Goal: Information Seeking & Learning: Learn about a topic

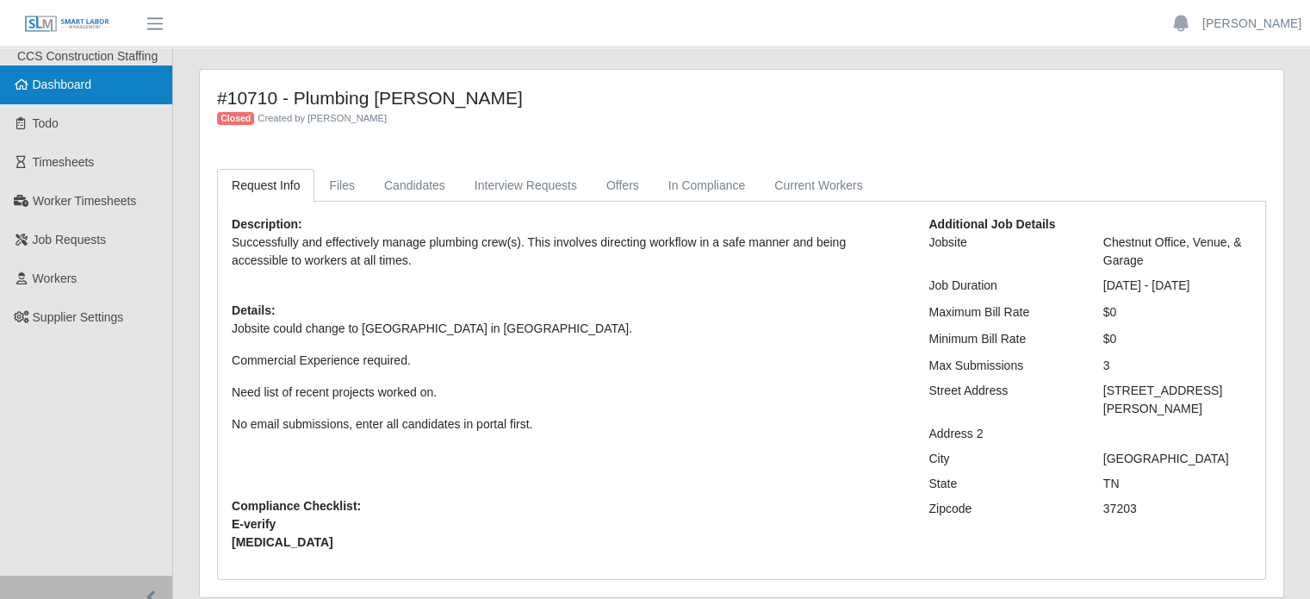
click at [65, 85] on span "Dashboard" at bounding box center [62, 85] width 59 height 14
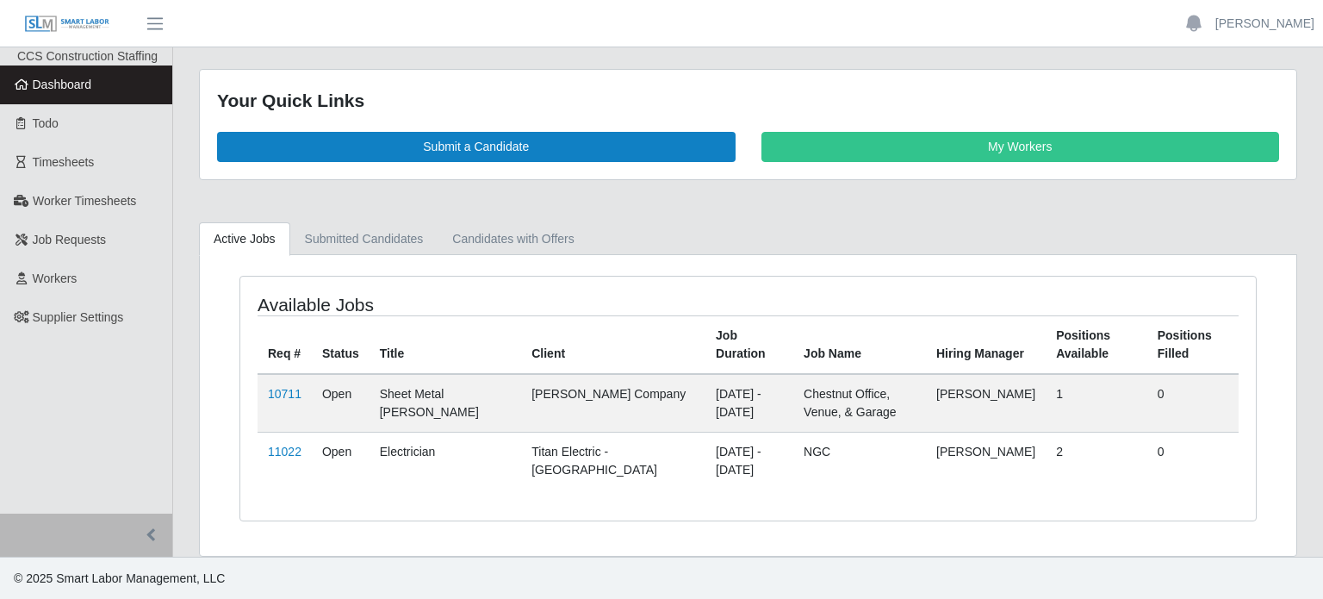
click at [1267, 213] on div "Your Quick Links Submit a Candidate My Workers Active Jobs Submitted Candidates…" at bounding box center [748, 313] width 1150 height 488
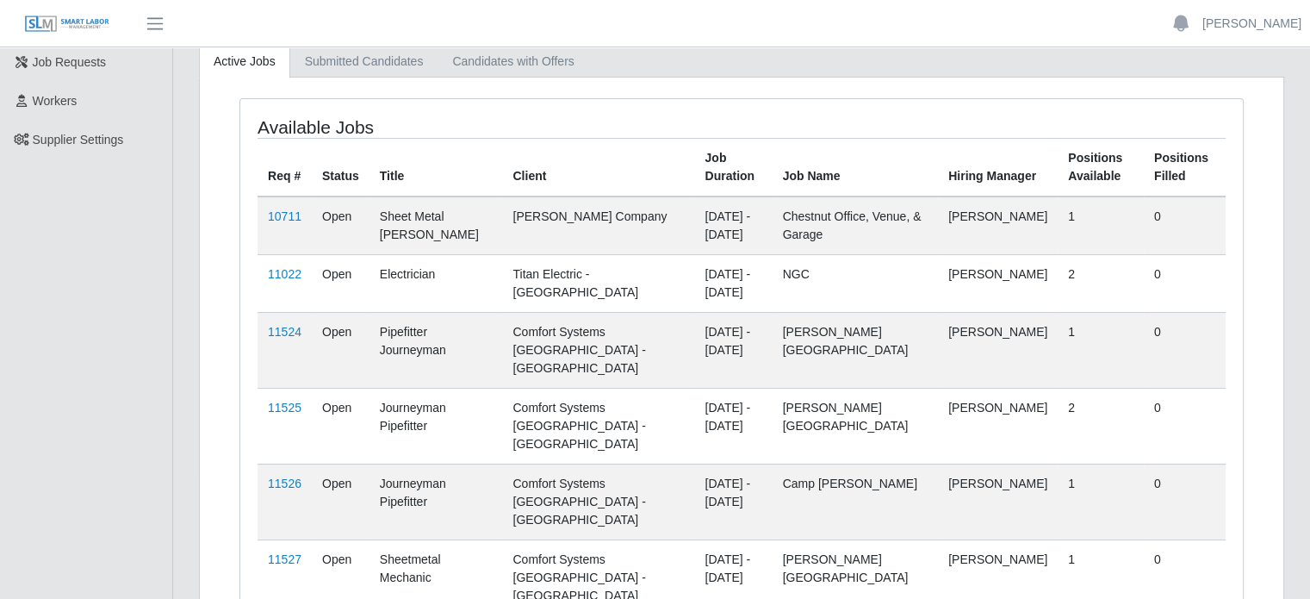
scroll to position [176, 0]
click at [278, 329] on link "11524" at bounding box center [285, 334] width 34 height 14
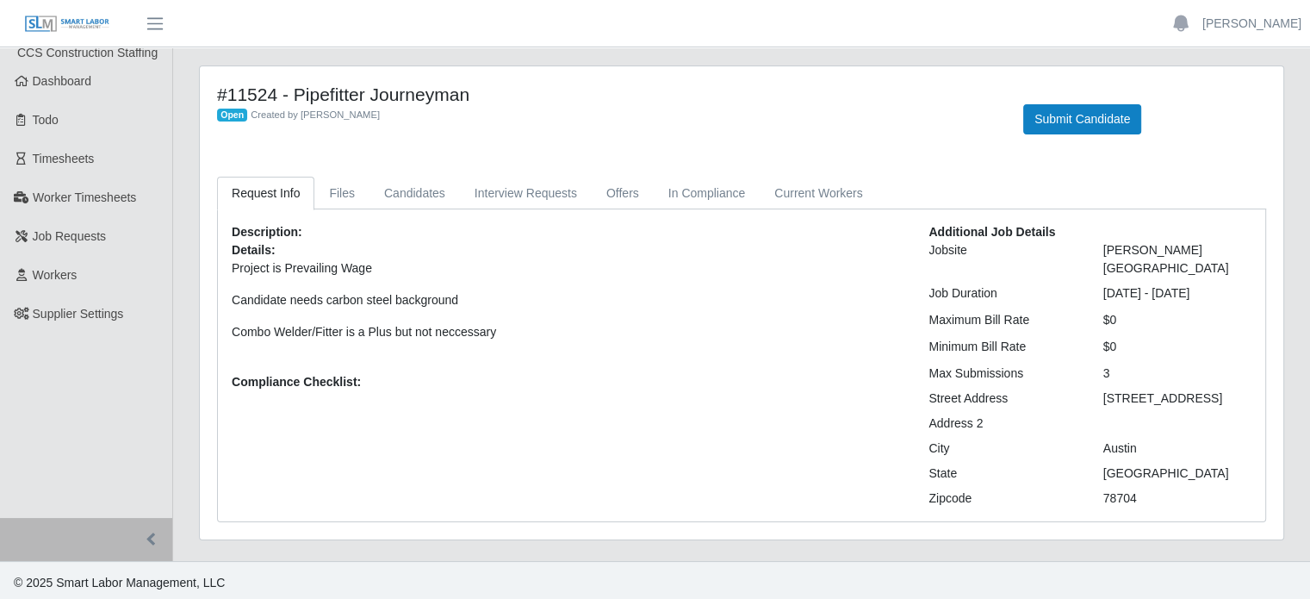
scroll to position [7, 0]
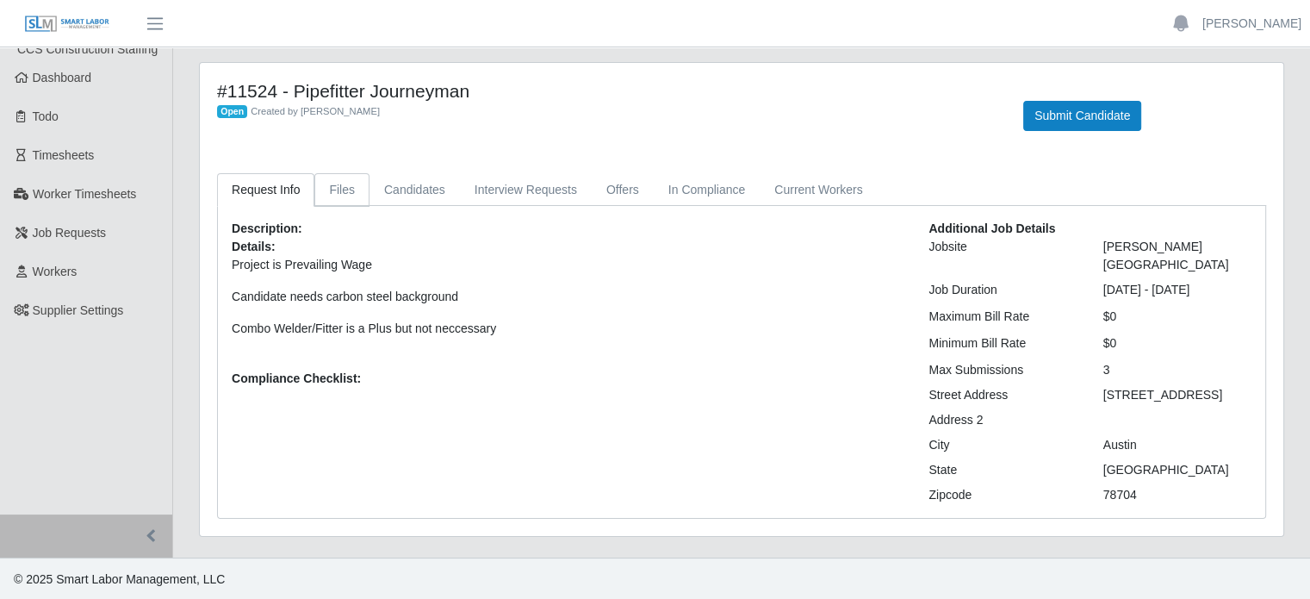
click at [337, 190] on link "Files" at bounding box center [341, 190] width 55 height 34
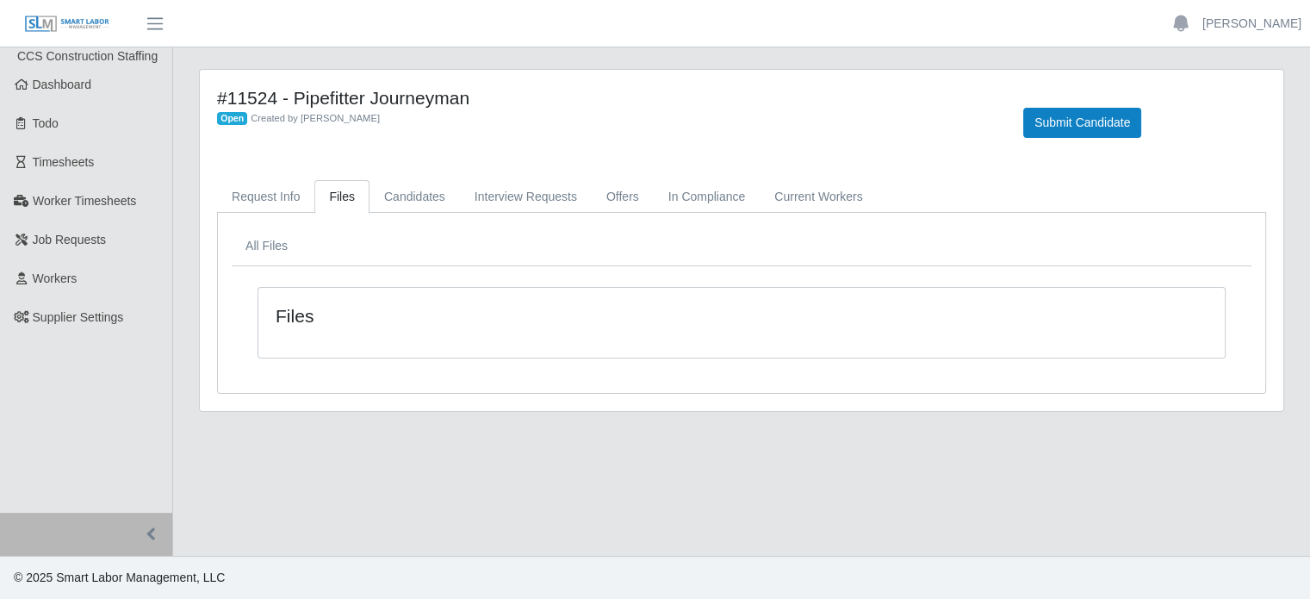
scroll to position [0, 0]
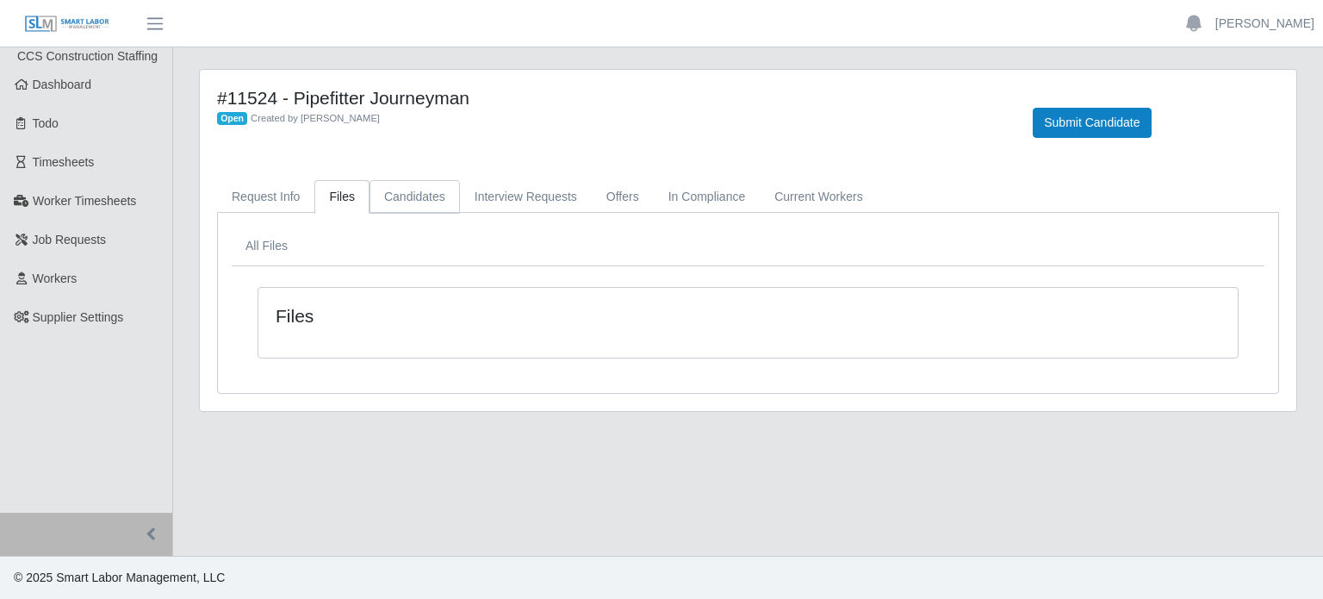
click at [398, 199] on link "Candidates" at bounding box center [415, 197] width 90 height 34
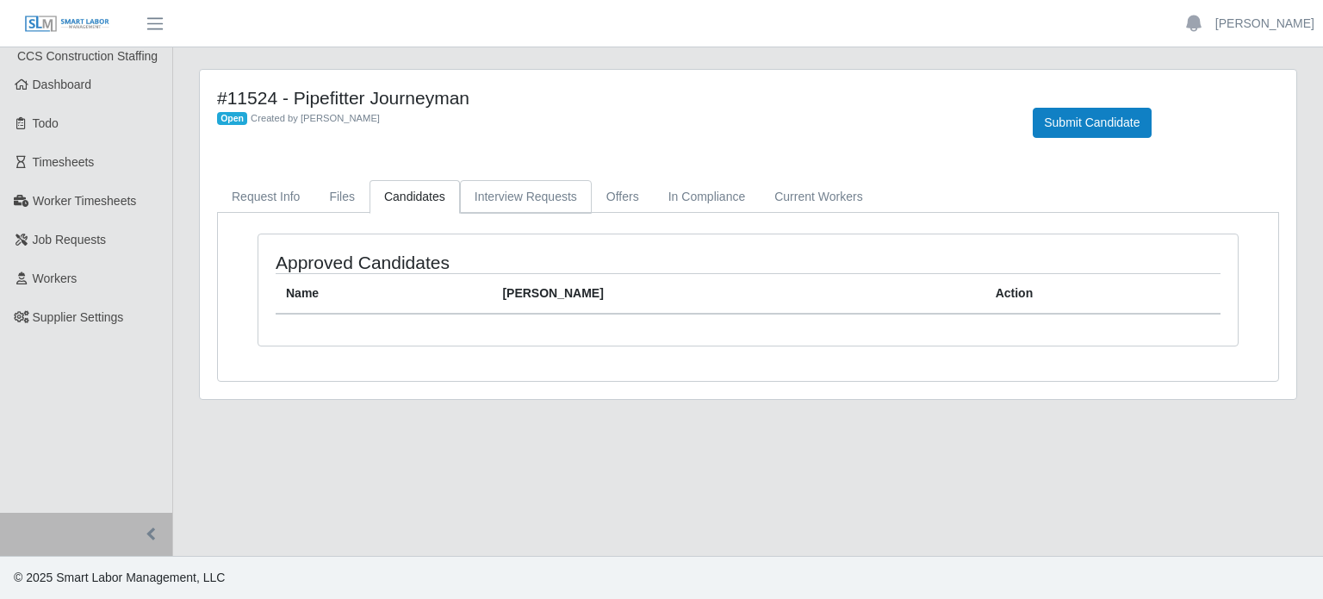
click at [498, 203] on link "Interview Requests" at bounding box center [526, 197] width 132 height 34
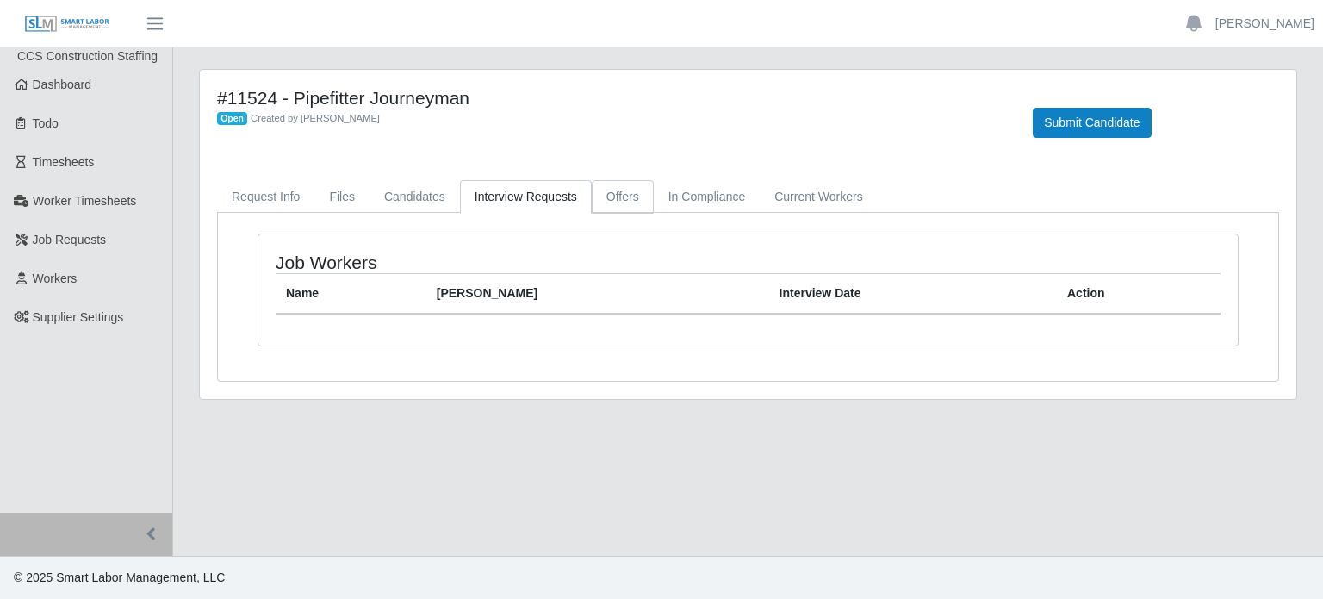
click at [613, 202] on link "Offers" at bounding box center [623, 197] width 62 height 34
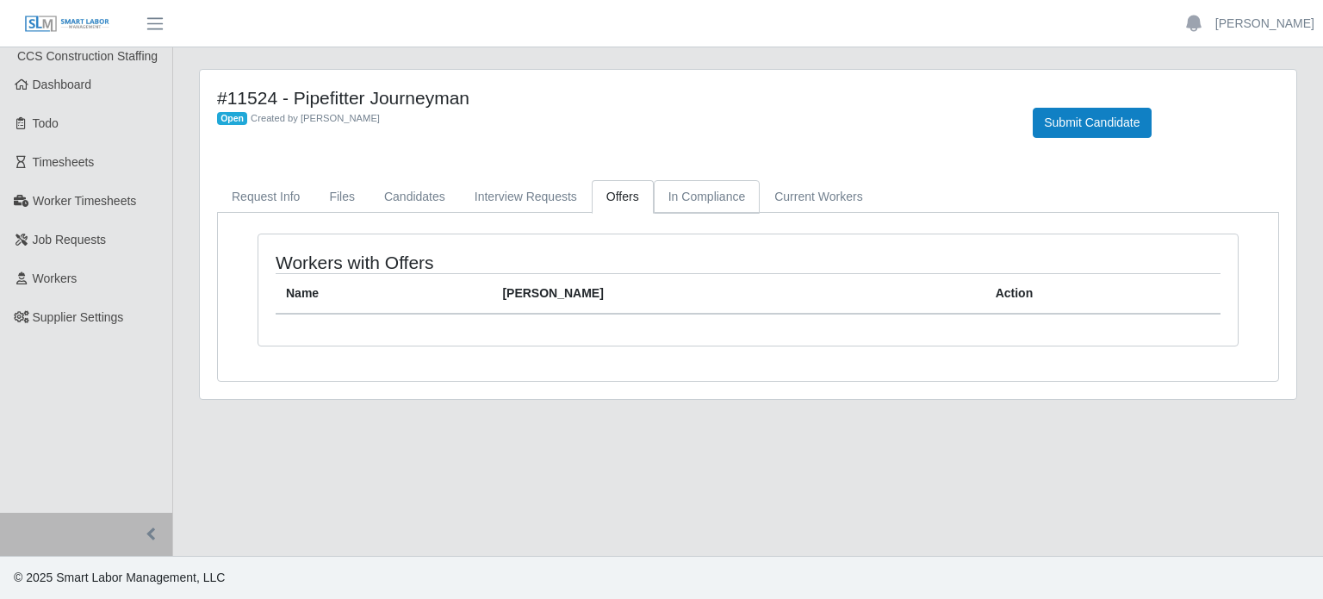
click at [706, 195] on link "In Compliance" at bounding box center [707, 197] width 107 height 34
click at [793, 198] on link "Current Workers" at bounding box center [818, 197] width 117 height 34
click at [283, 197] on link "Request Info" at bounding box center [265, 197] width 97 height 34
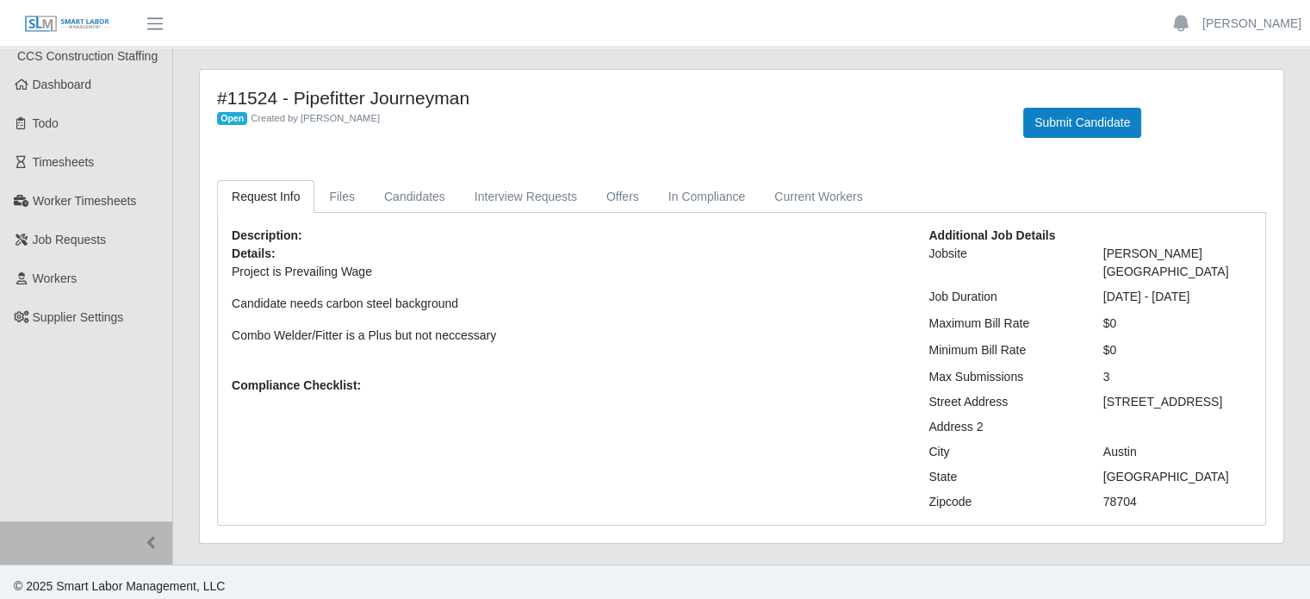
drag, startPoint x: 1147, startPoint y: 271, endPoint x: 1104, endPoint y: 251, distance: 47.0
click at [1104, 251] on div "[PERSON_NAME][GEOGRAPHIC_DATA]" at bounding box center [1178, 263] width 174 height 36
copy div "Travis Early College High School"
click at [52, 94] on link "Dashboard" at bounding box center [86, 84] width 172 height 39
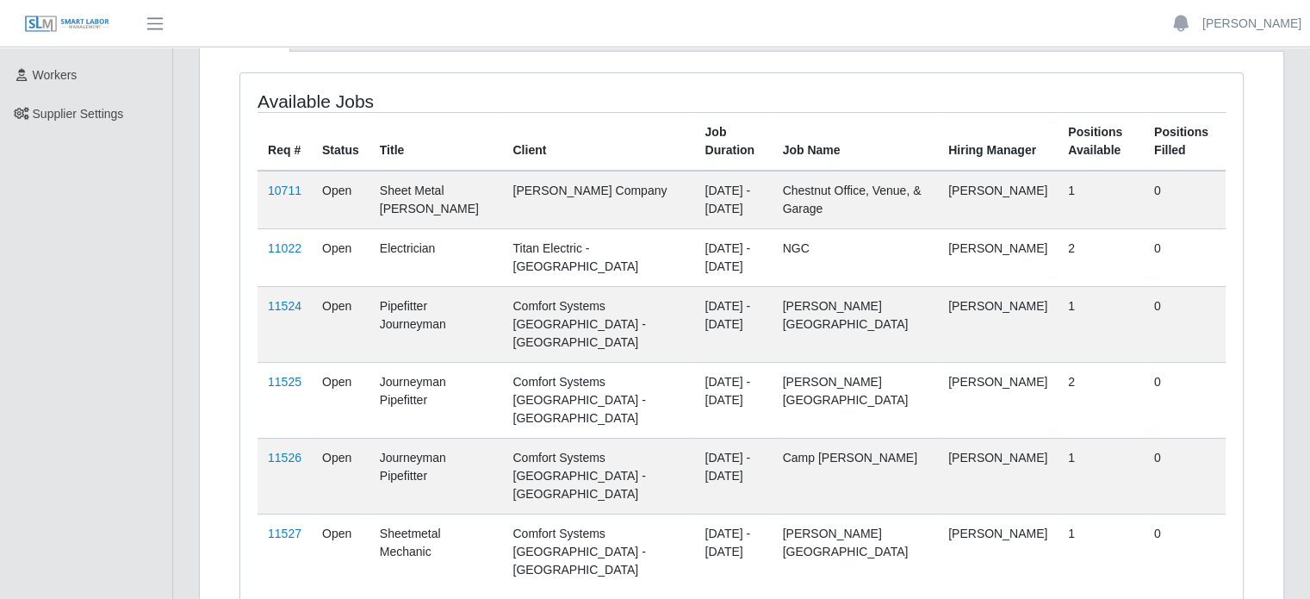
scroll to position [203, 0]
click at [278, 375] on link "11525" at bounding box center [285, 382] width 34 height 14
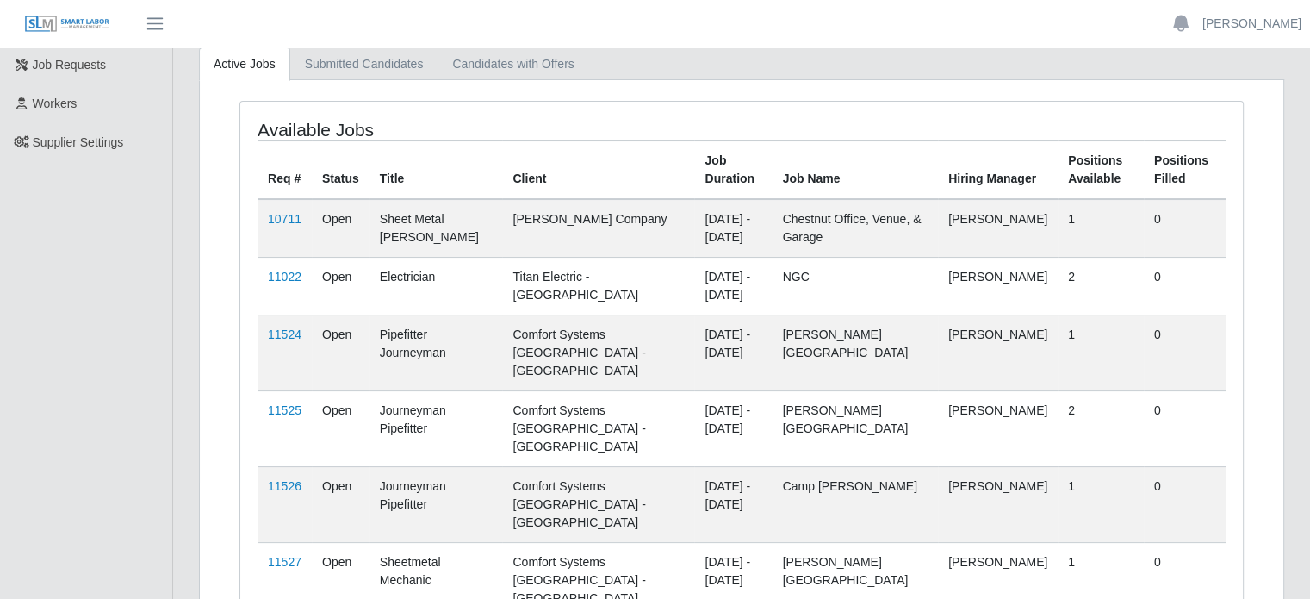
scroll to position [176, 0]
click at [288, 333] on link "11524" at bounding box center [285, 334] width 34 height 14
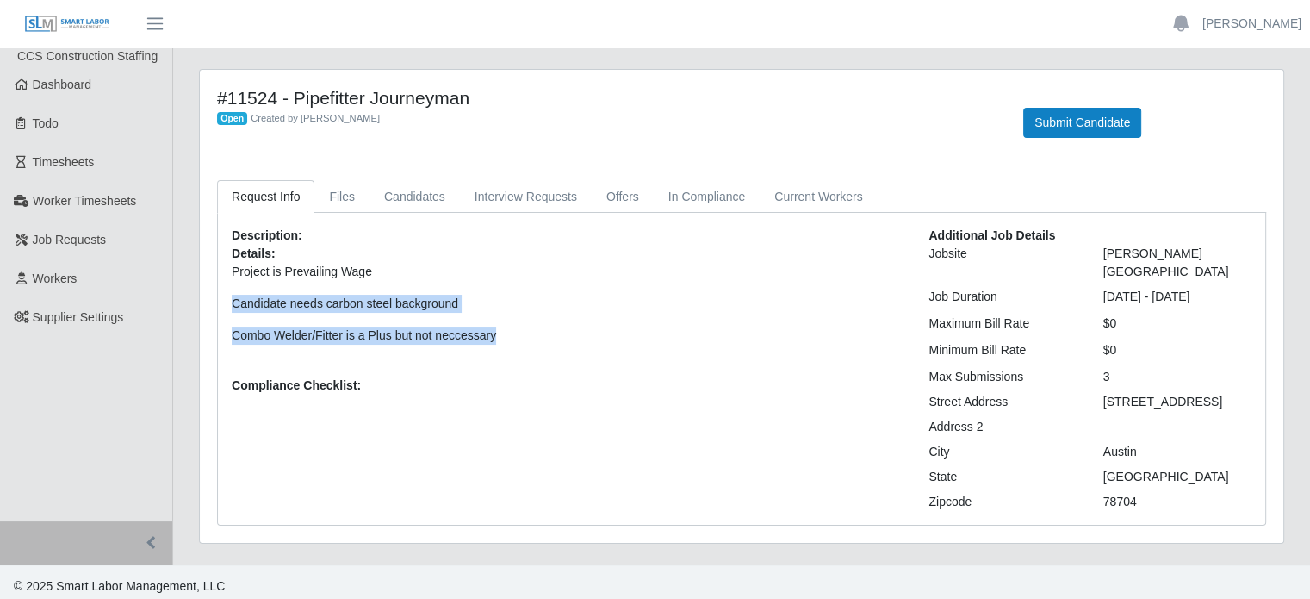
drag, startPoint x: 500, startPoint y: 335, endPoint x: 221, endPoint y: 306, distance: 280.7
click at [221, 306] on div "Description: Details: Project is Prevailing Wage Candidate needs carbon steel b…" at bounding box center [567, 369] width 697 height 284
copy p "Candidate needs carbon steel background Combo Welder/Fitter is a Plus but not n…"
click at [340, 199] on link "Files" at bounding box center [341, 197] width 55 height 34
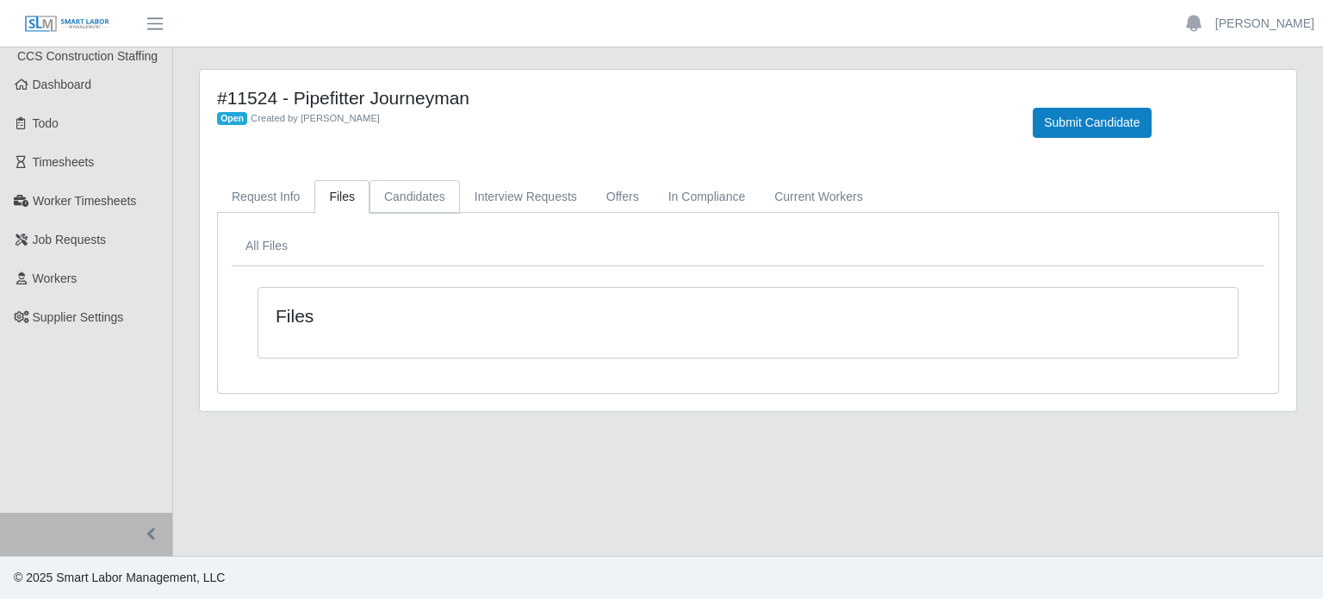
click at [412, 202] on link "Candidates" at bounding box center [415, 197] width 90 height 34
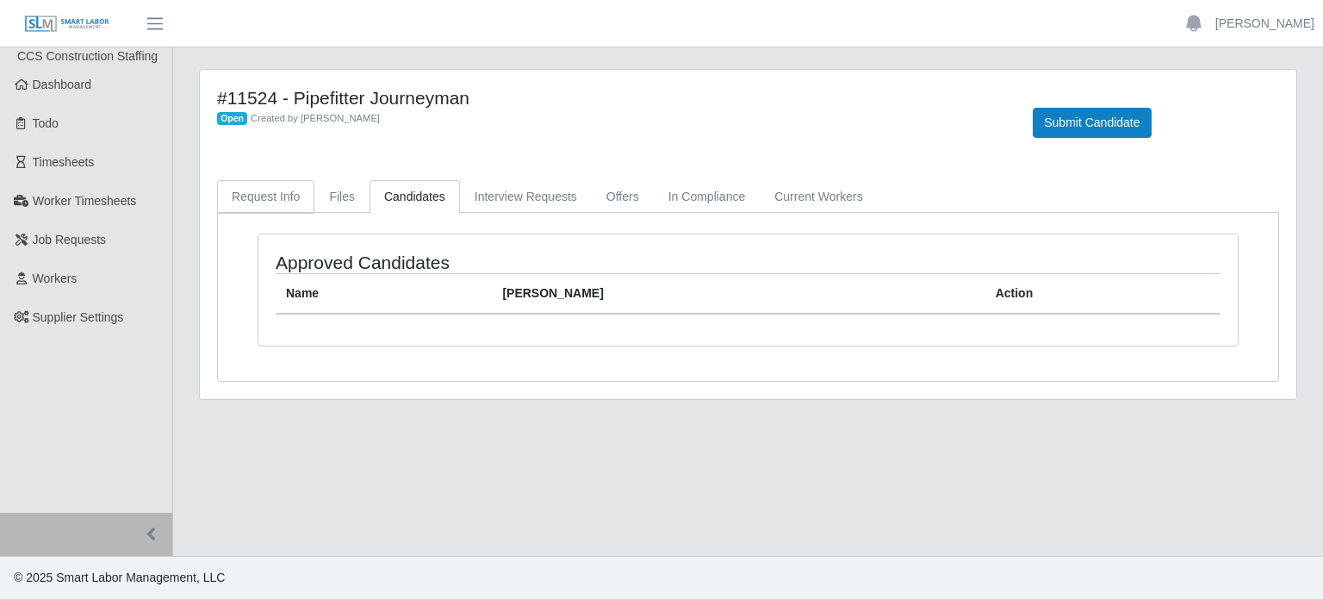
click at [272, 197] on link "Request Info" at bounding box center [265, 197] width 97 height 34
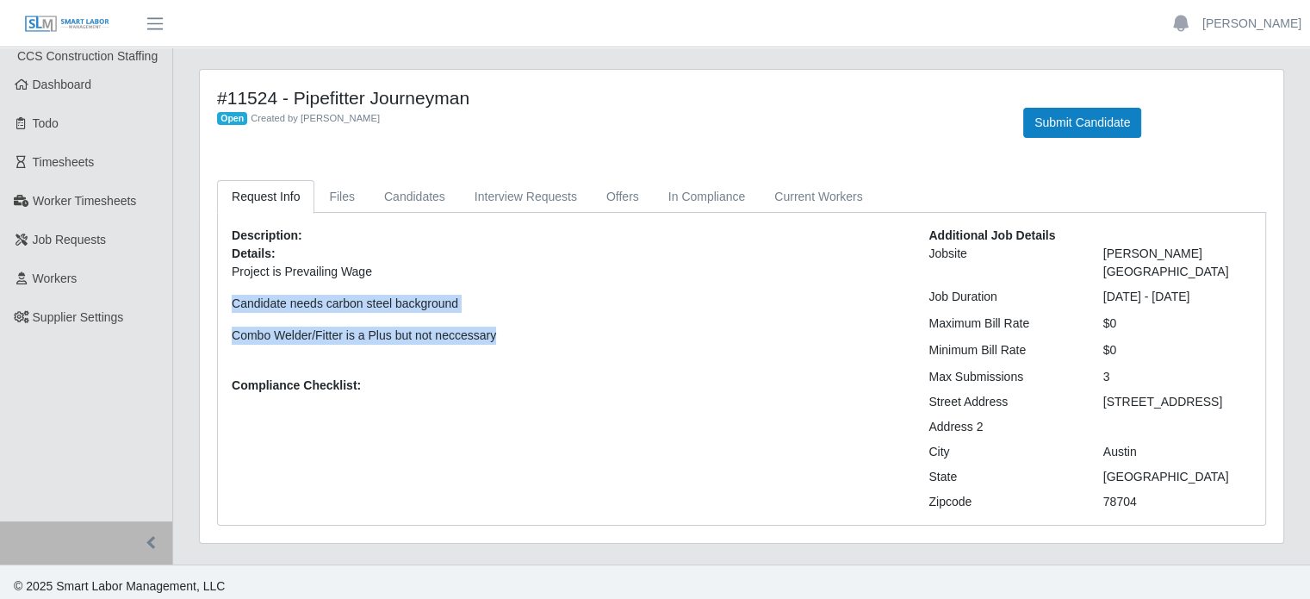
drag, startPoint x: 1103, startPoint y: 399, endPoint x: 1194, endPoint y: 405, distance: 91.5
click at [1194, 405] on div "[STREET_ADDRESS]" at bounding box center [1178, 402] width 174 height 18
copy div "[STREET_ADDRESS]"
click at [65, 91] on span "Dashboard" at bounding box center [62, 85] width 59 height 14
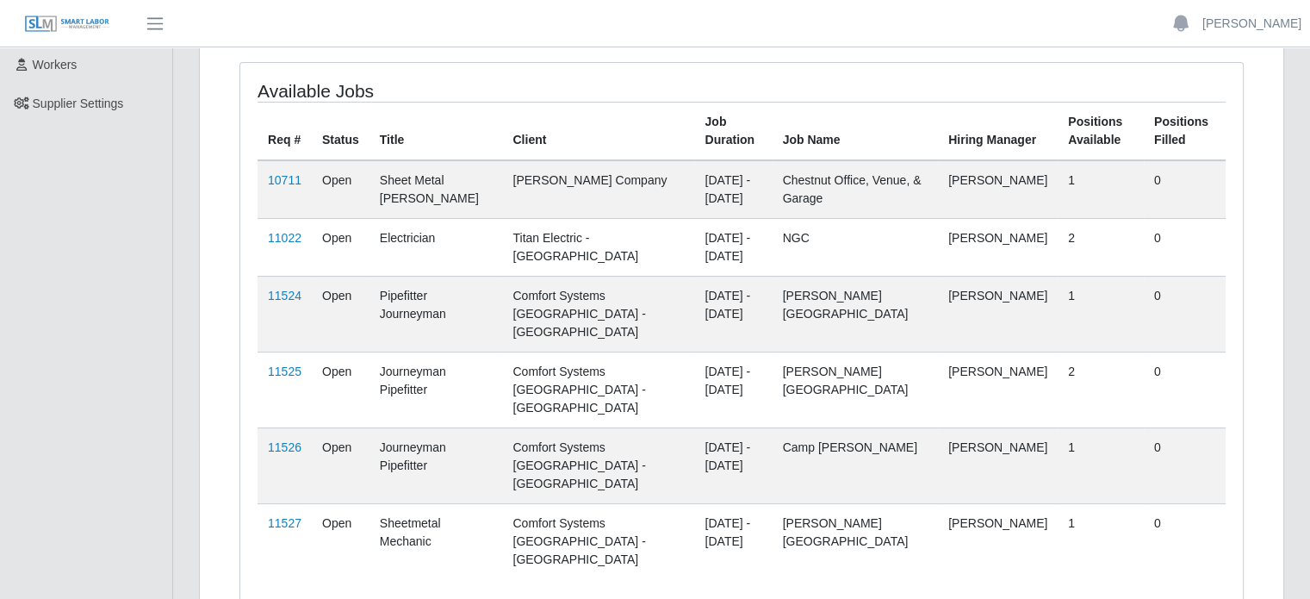
scroll to position [227, 0]
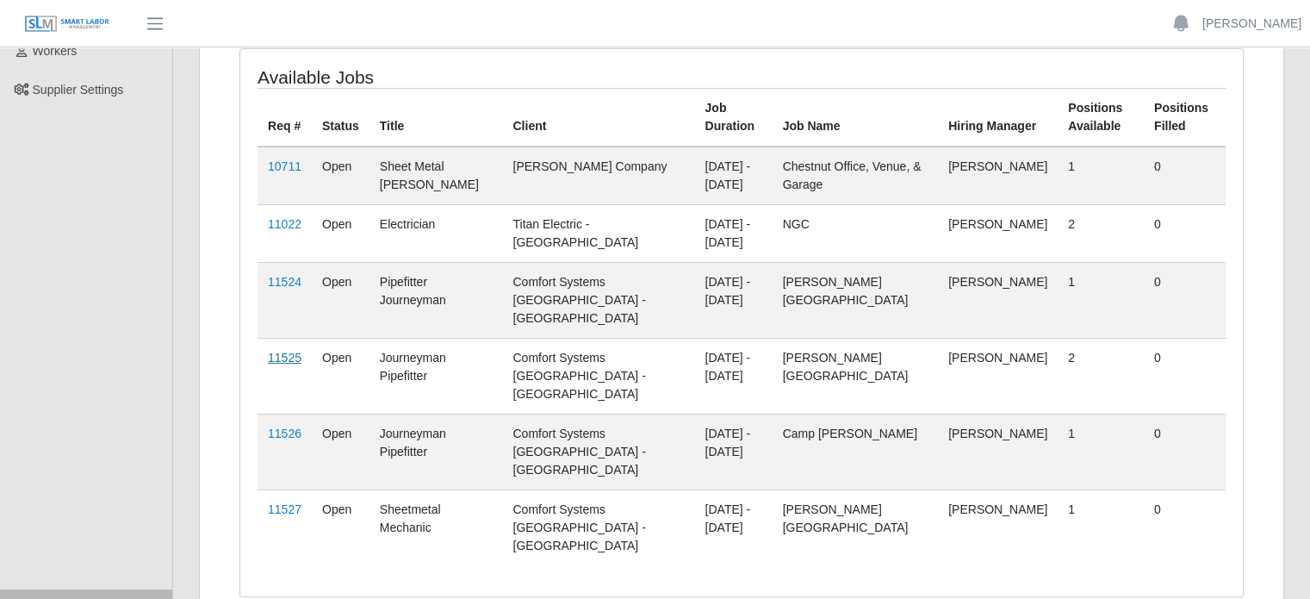
click at [279, 351] on link "11525" at bounding box center [285, 358] width 34 height 14
click at [283, 503] on link "11527" at bounding box center [285, 510] width 34 height 14
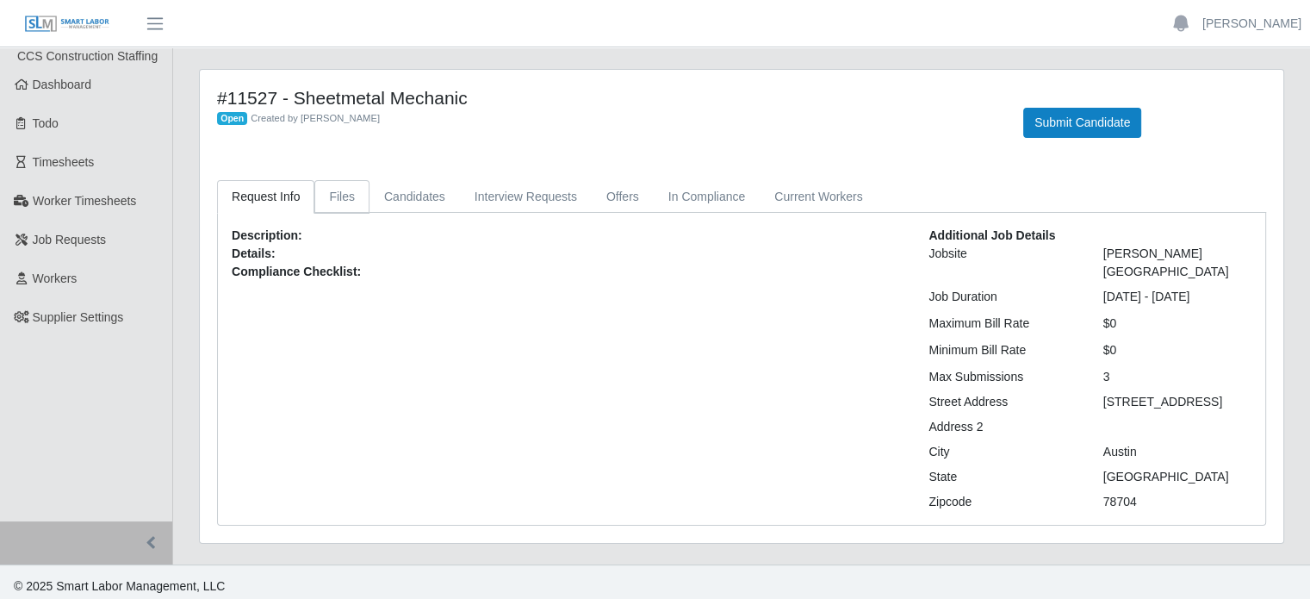
click at [342, 198] on link "Files" at bounding box center [341, 197] width 55 height 34
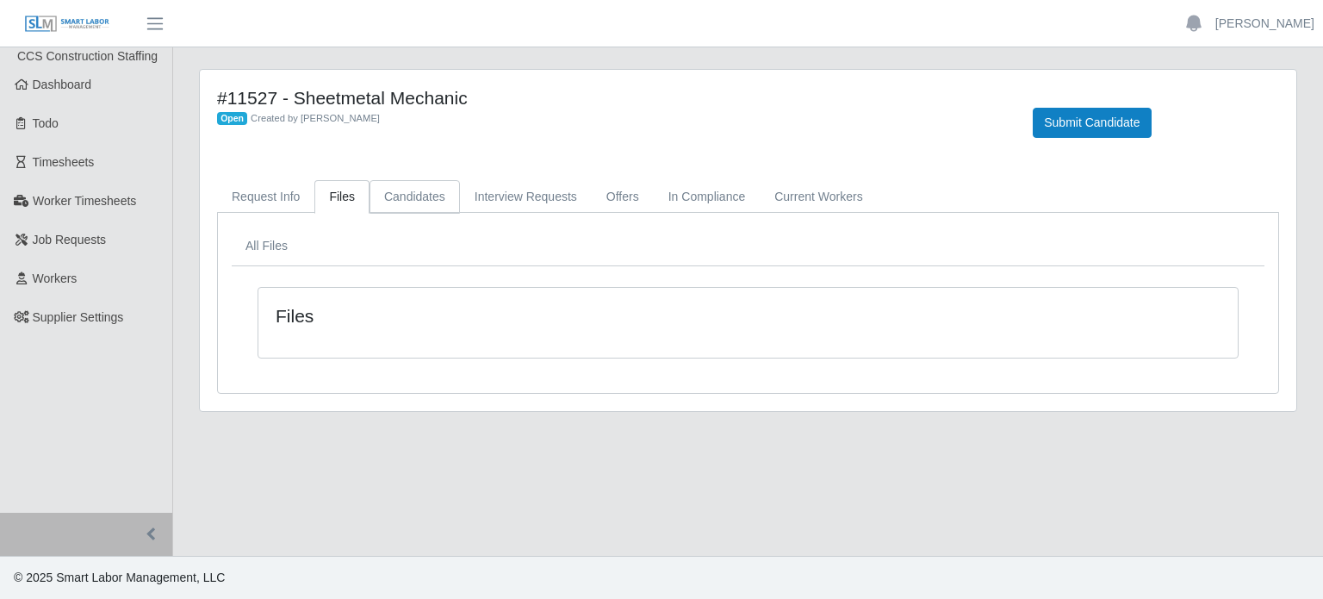
click at [404, 199] on link "Candidates" at bounding box center [415, 197] width 90 height 34
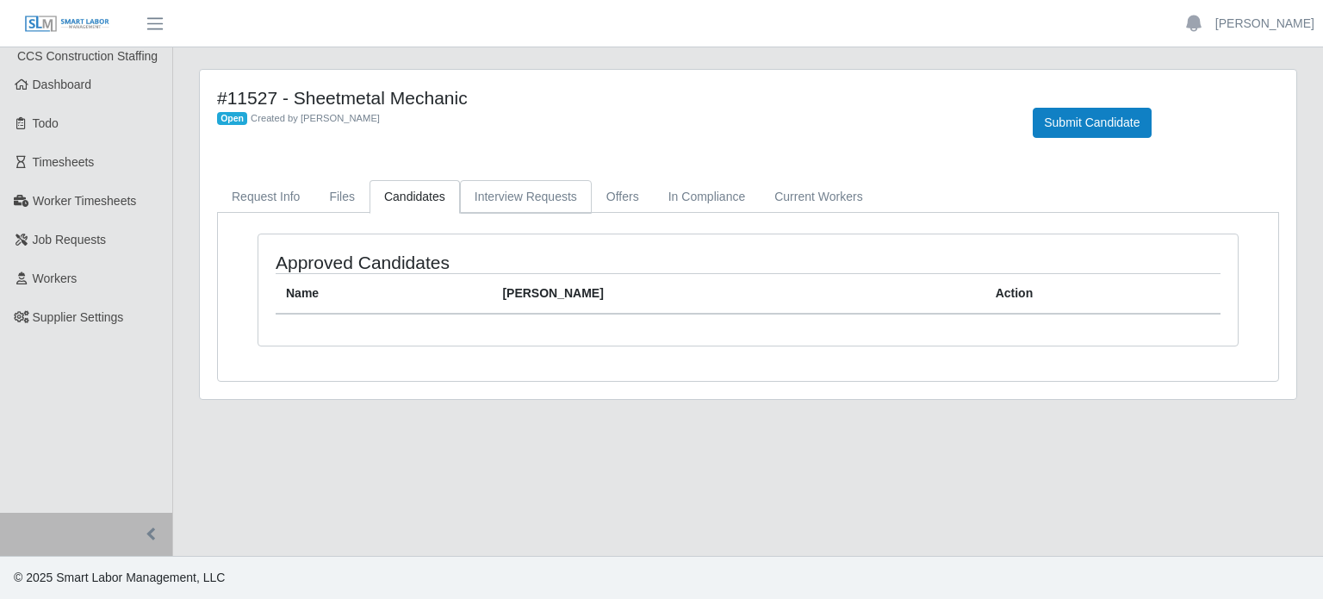
click at [532, 185] on link "Interview Requests" at bounding box center [526, 197] width 132 height 34
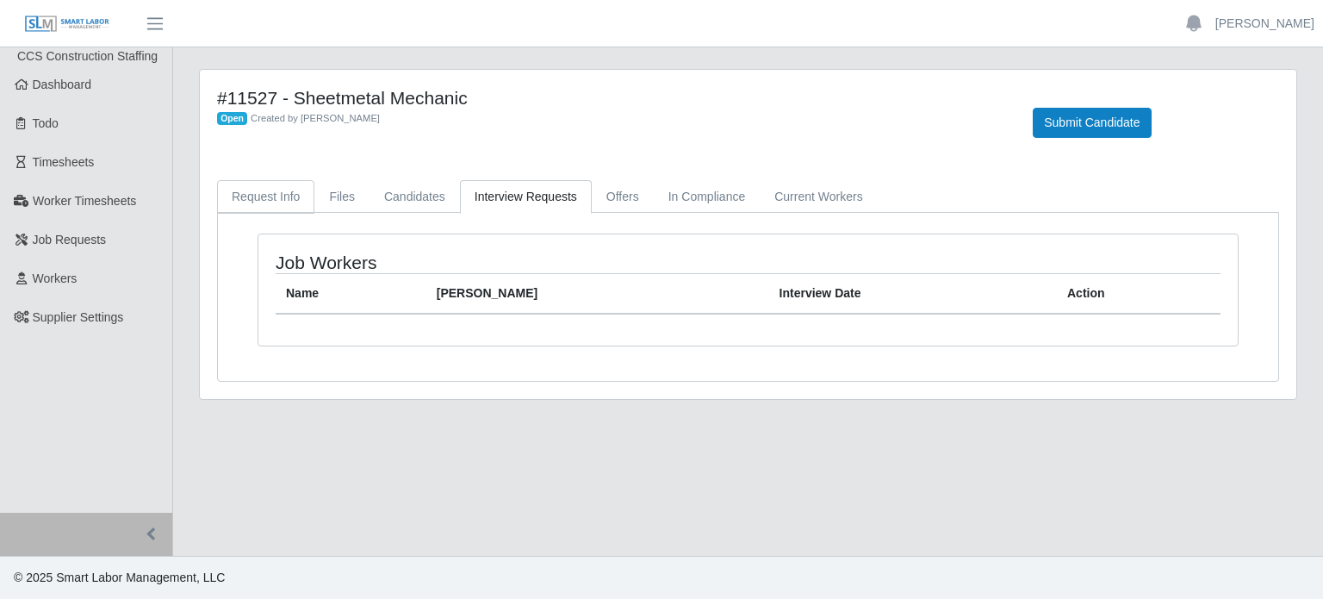
click at [264, 200] on link "Request Info" at bounding box center [265, 197] width 97 height 34
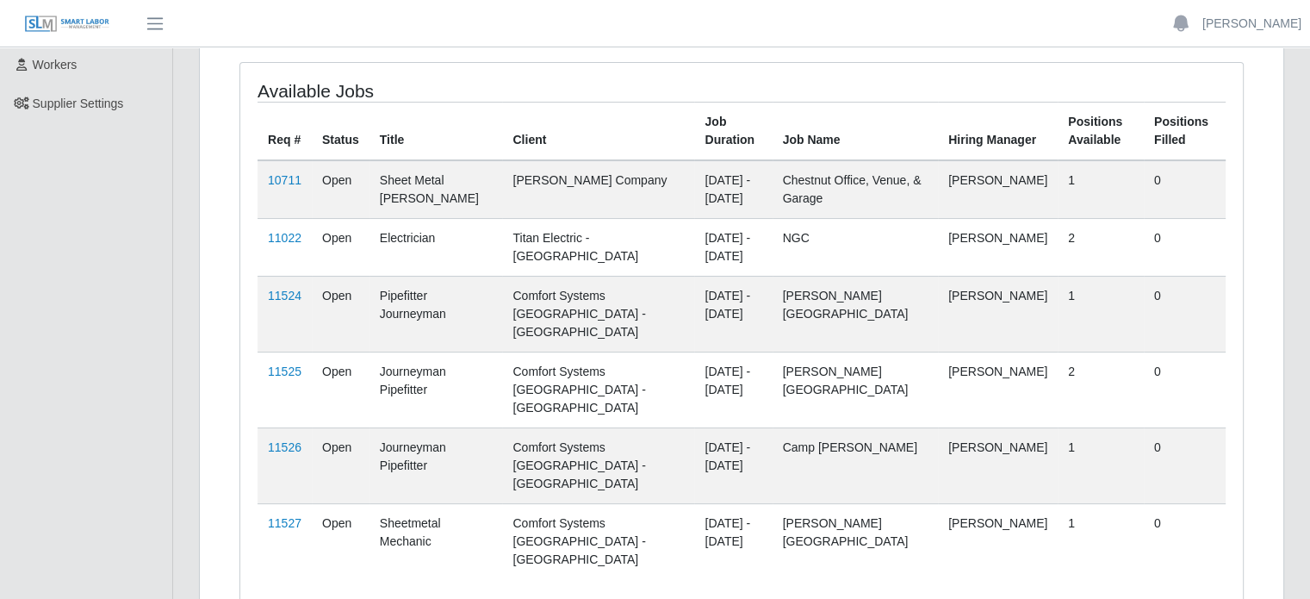
scroll to position [227, 0]
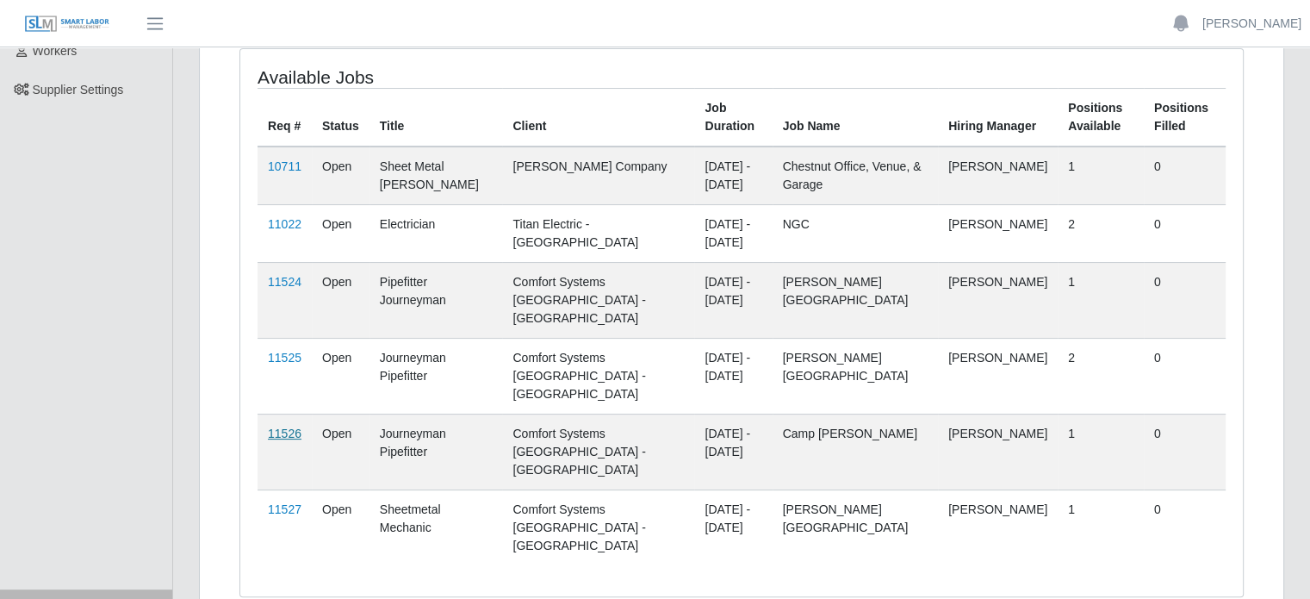
click at [287, 426] on link "11526" at bounding box center [285, 433] width 34 height 14
click at [283, 502] on link "11527" at bounding box center [285, 509] width 34 height 14
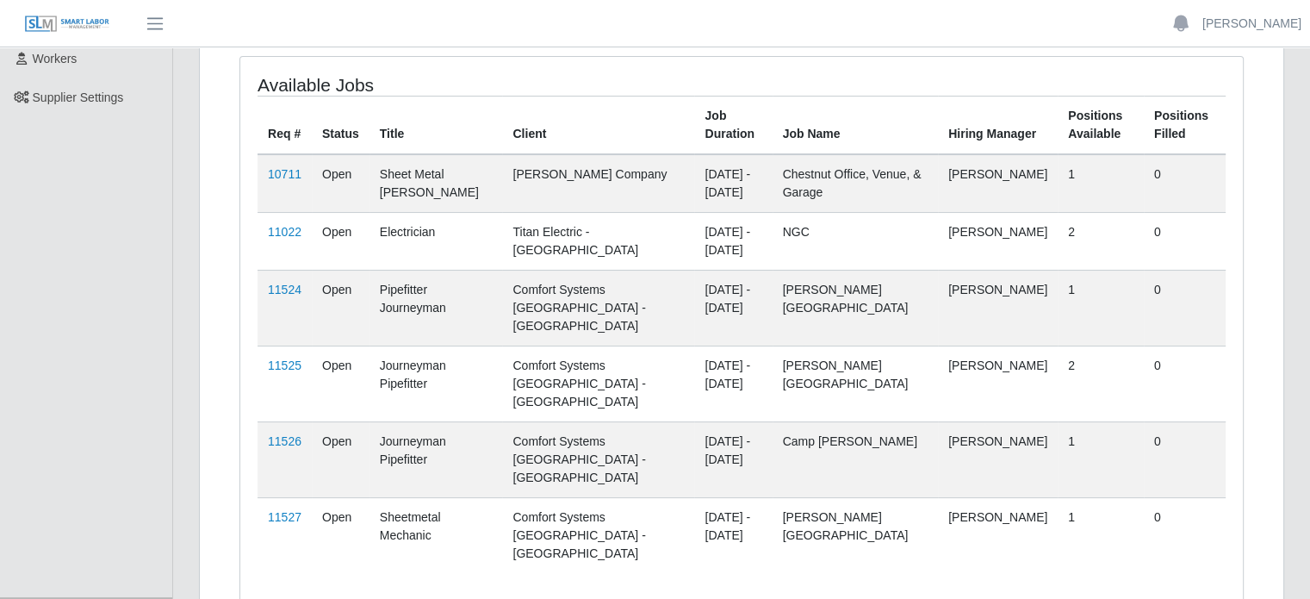
scroll to position [227, 0]
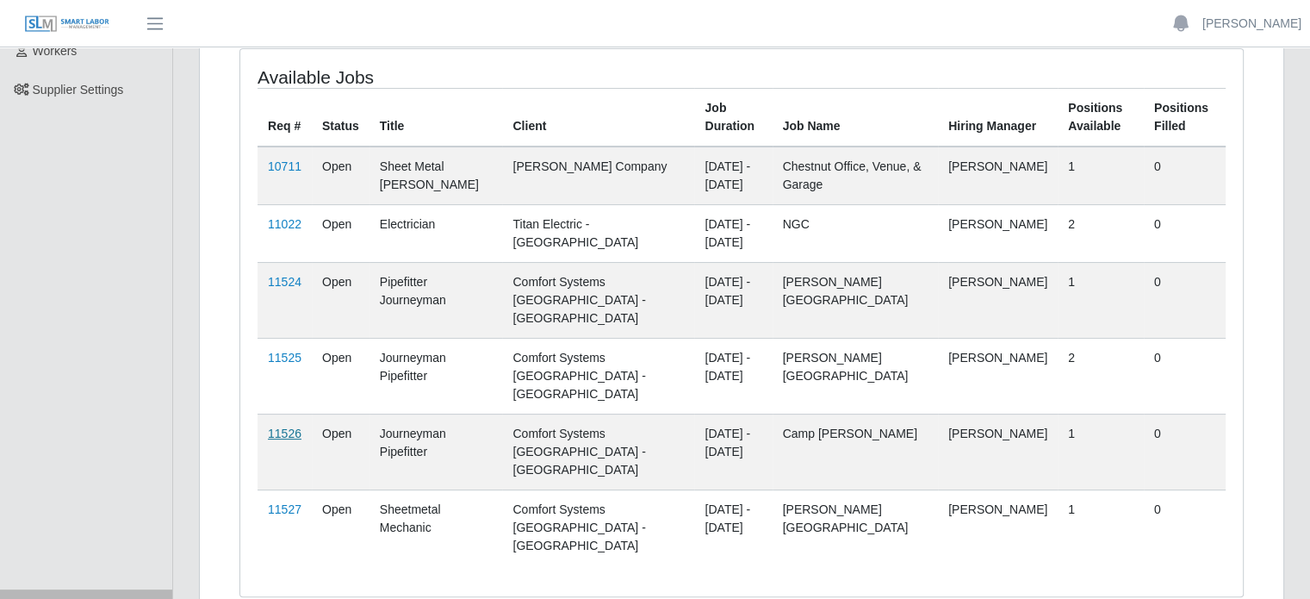
click at [282, 426] on link "11526" at bounding box center [285, 433] width 34 height 14
click at [283, 426] on link "11526" at bounding box center [285, 433] width 34 height 14
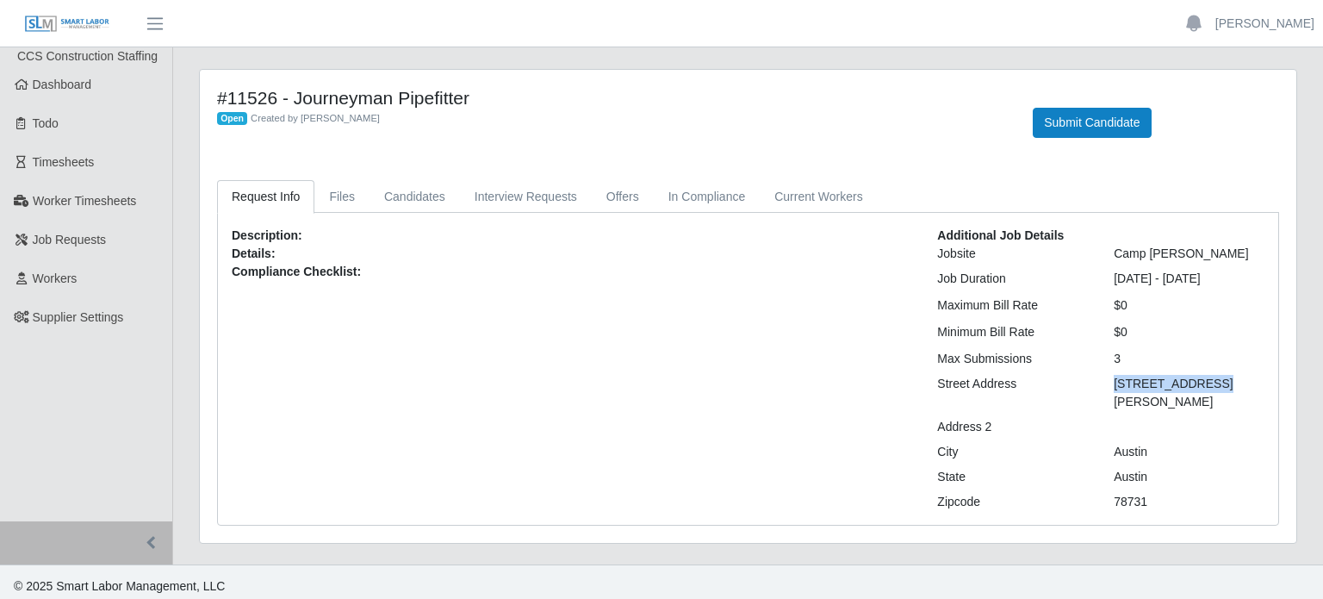
drag, startPoint x: 1216, startPoint y: 383, endPoint x: 1117, endPoint y: 383, distance: 99.9
click at [1117, 383] on div "4000 Jackson Ave" at bounding box center [1189, 393] width 177 height 36
copy div "4000 Jackson Ave"
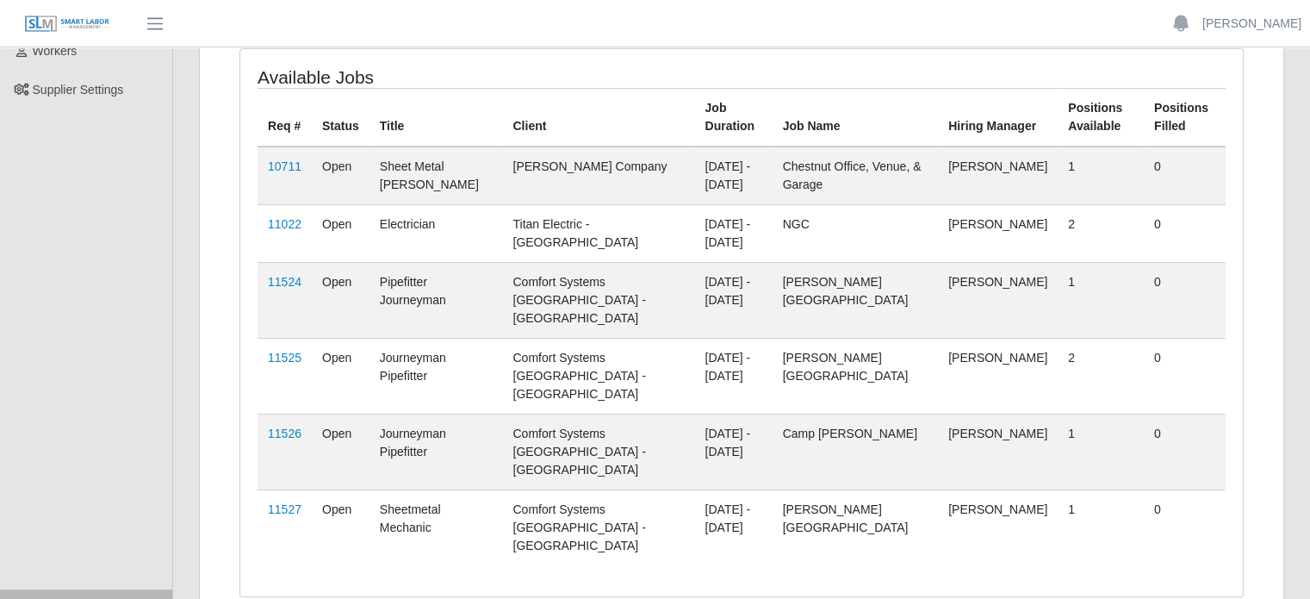
scroll to position [227, 0]
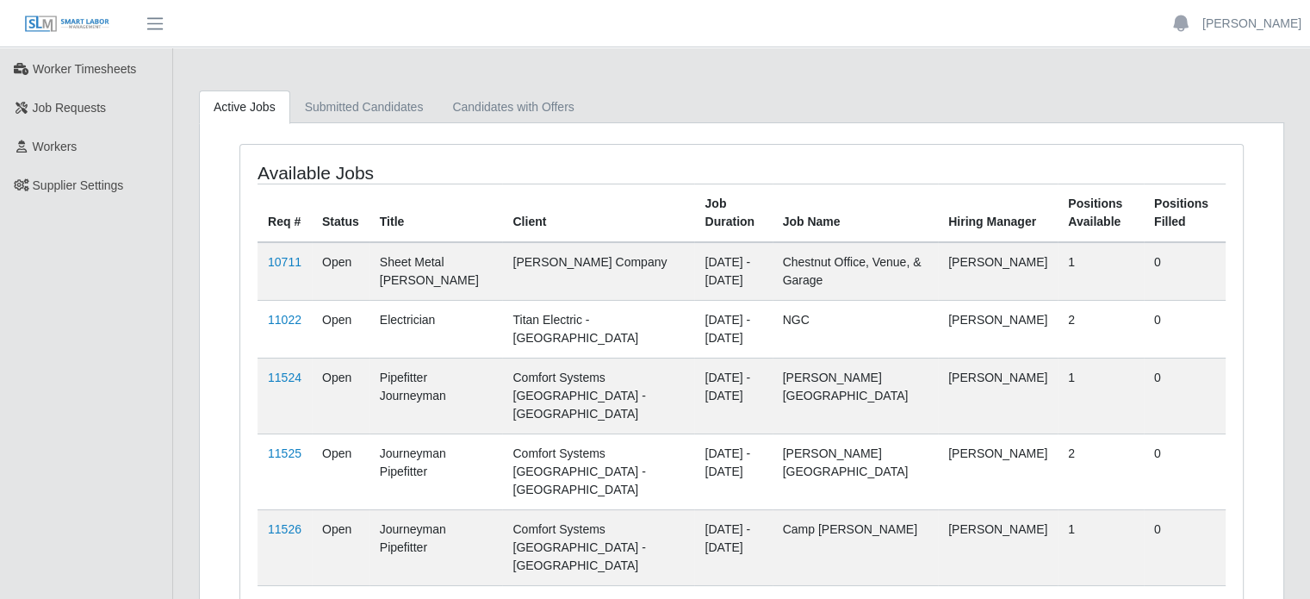
scroll to position [130, 0]
